Goal: Task Accomplishment & Management: Use online tool/utility

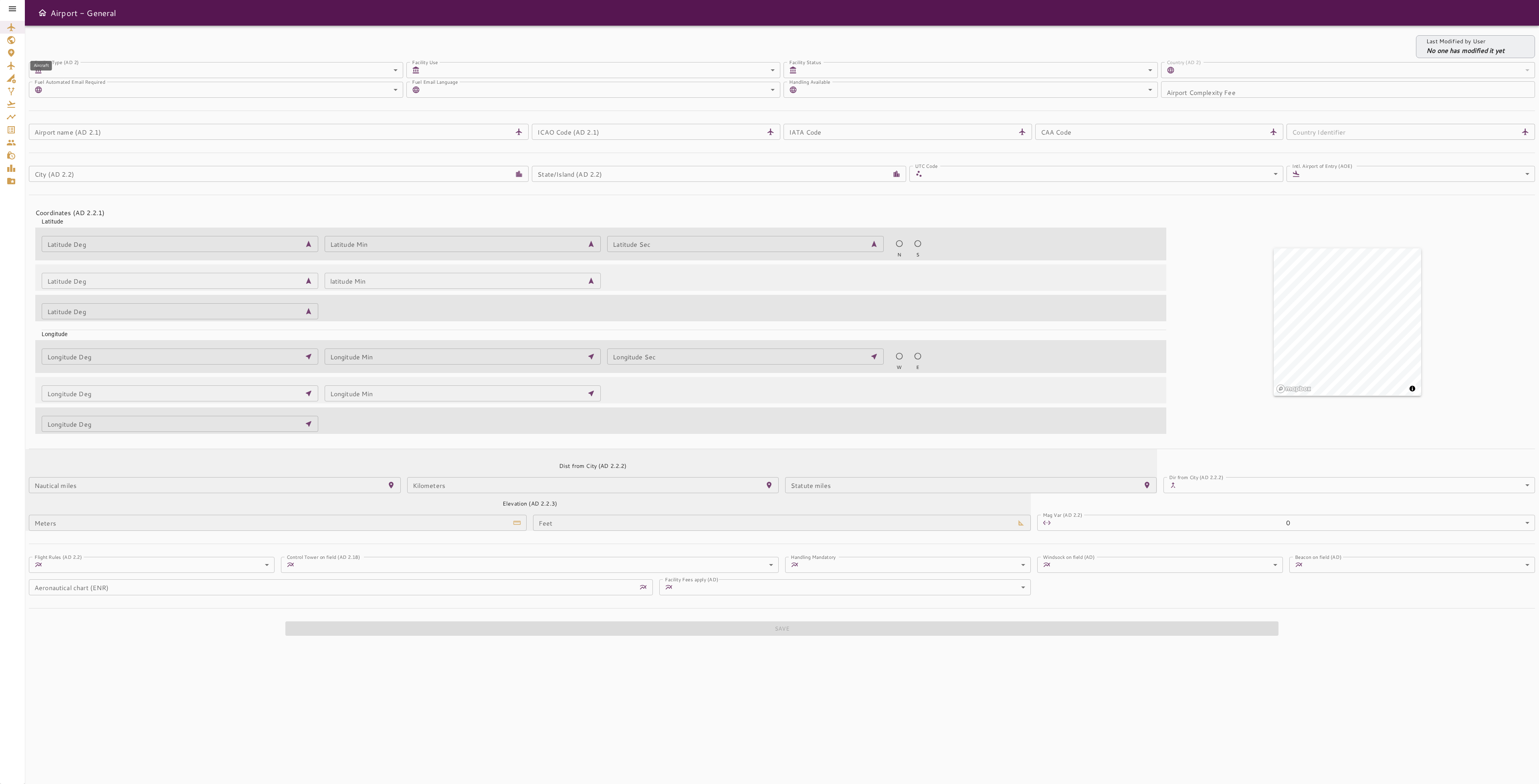
click at [14, 67] on icon "Aircraft" at bounding box center [11, 66] width 10 height 10
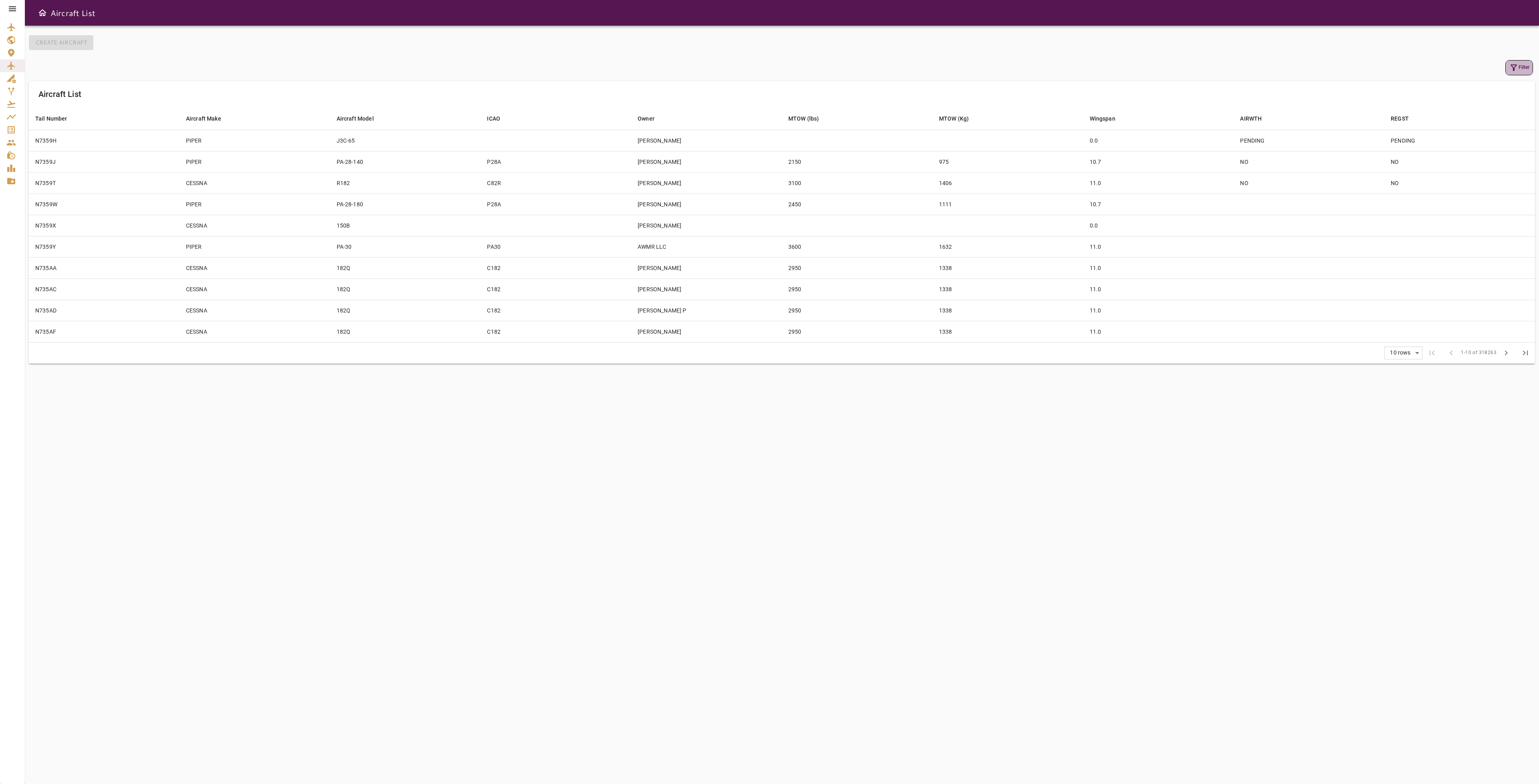
click at [1513, 70] on icon "button" at bounding box center [1514, 67] width 10 height 10
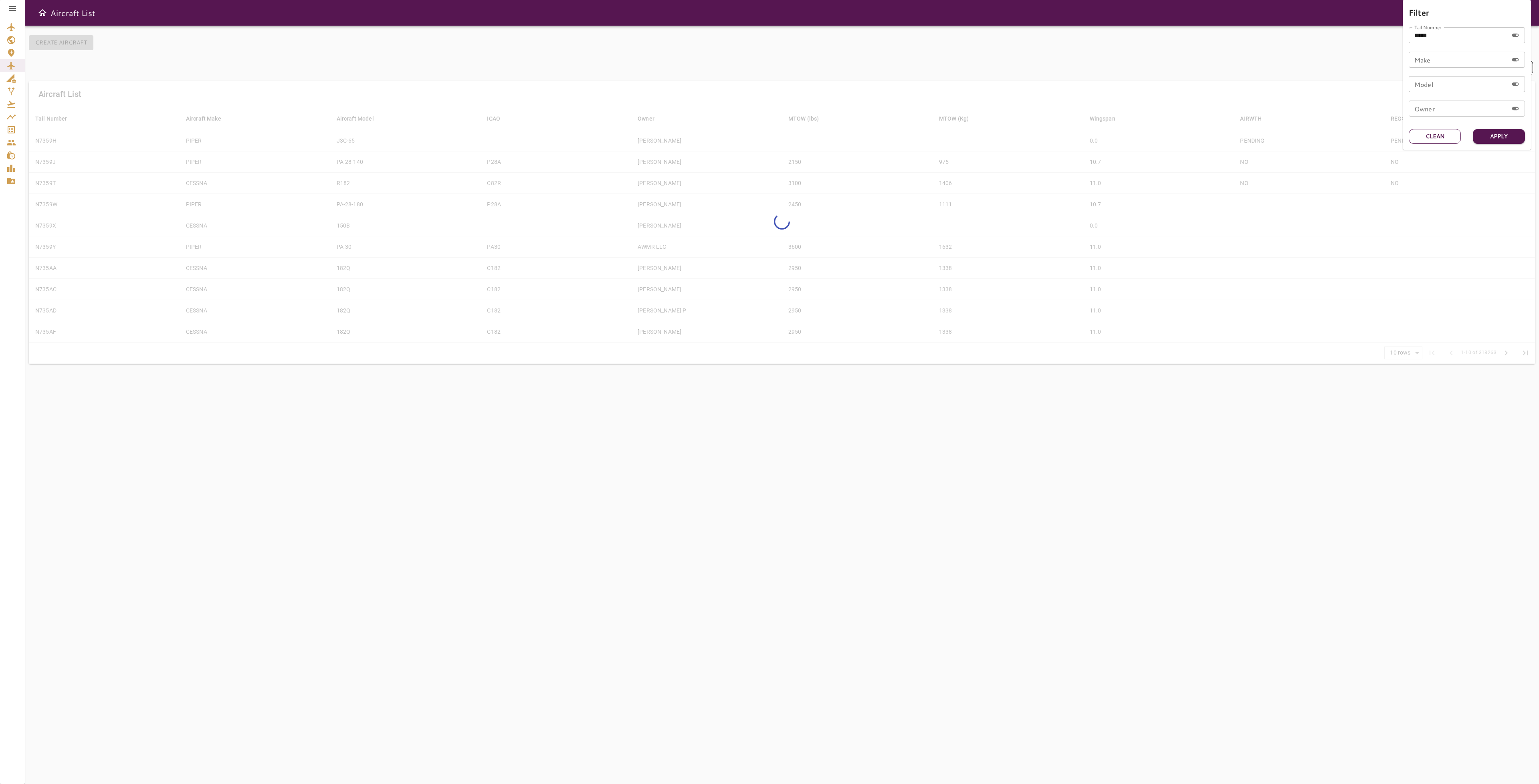
click at [1440, 142] on button "Clean" at bounding box center [1434, 136] width 52 height 15
click at [1448, 36] on input "Tail Number" at bounding box center [1458, 35] width 99 height 16
type input "******"
click at [1506, 133] on button "Apply" at bounding box center [1498, 136] width 52 height 15
click at [765, 434] on div at bounding box center [770, 392] width 1539 height 784
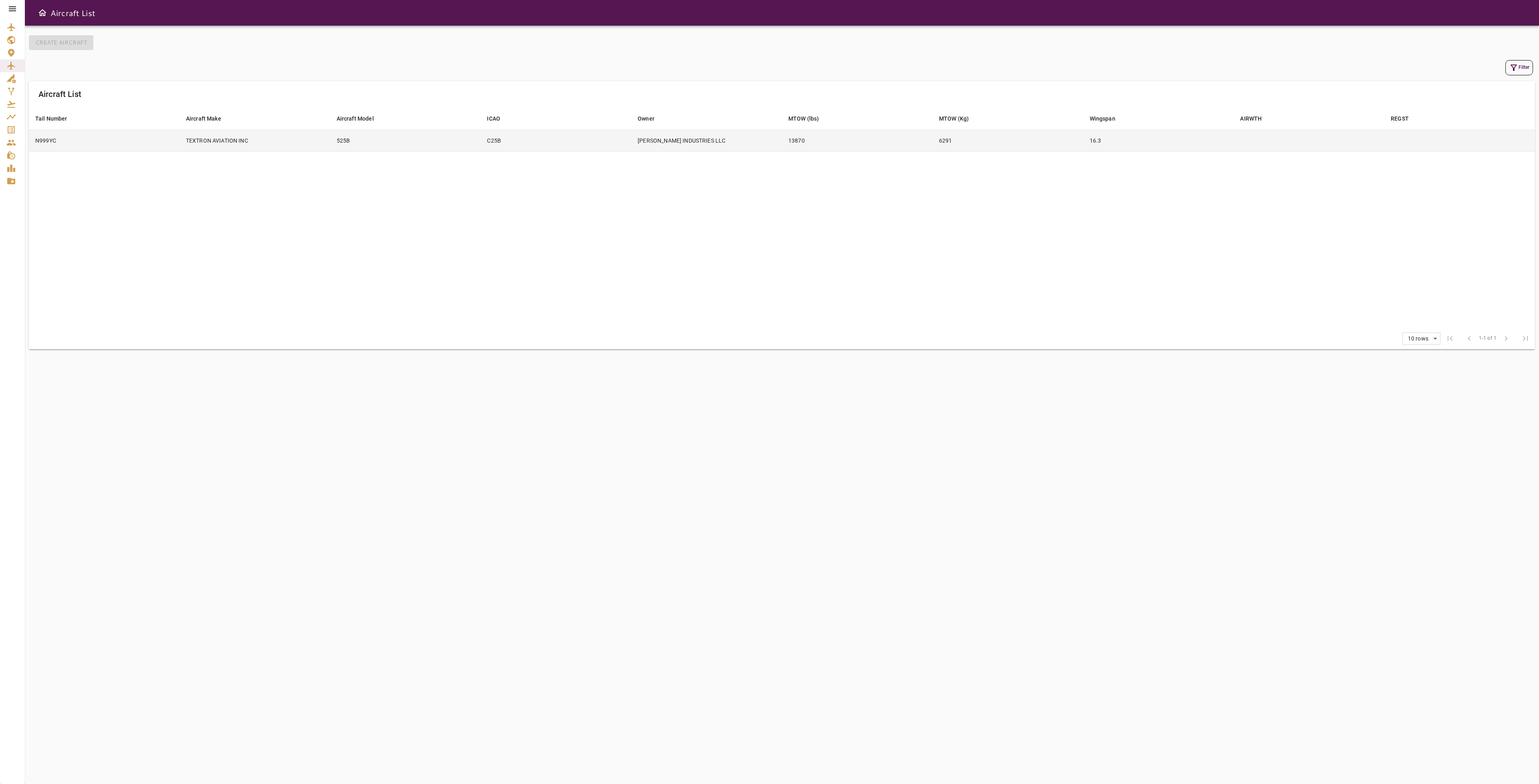
click at [883, 137] on td "13870" at bounding box center [857, 140] width 151 height 21
